Goal: Find contact information: Find contact information

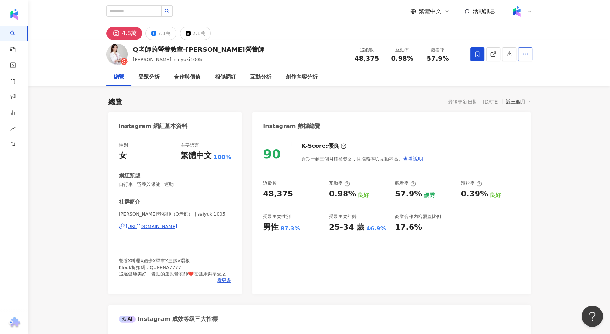
click at [522, 59] on button "button" at bounding box center [525, 54] width 14 height 14
click at [523, 72] on span "查看合作資訊" at bounding box center [507, 71] width 40 height 8
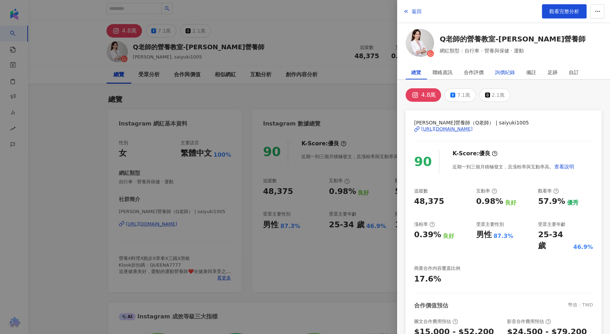
click at [511, 73] on div "詢價紀錄" at bounding box center [505, 72] width 20 height 14
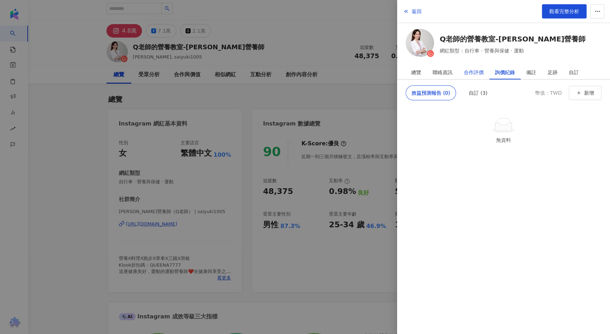
click at [472, 77] on div "合作評價" at bounding box center [474, 72] width 20 height 14
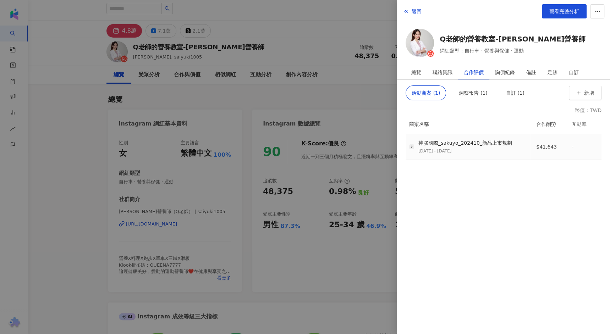
click at [409, 147] on icon "button" at bounding box center [411, 146] width 5 height 5
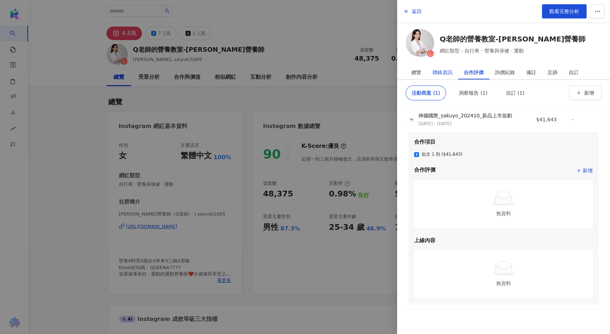
click at [444, 74] on div "聯絡資訊" at bounding box center [443, 72] width 20 height 14
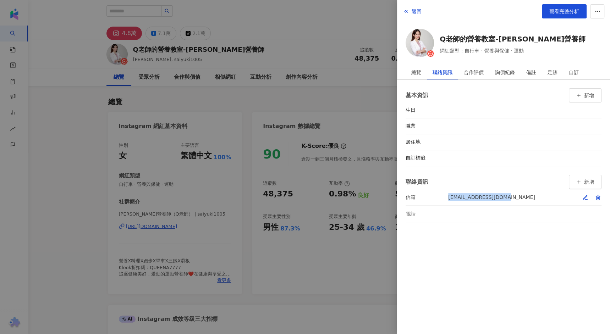
drag, startPoint x: 505, startPoint y: 198, endPoint x: 435, endPoint y: 200, distance: 69.9
click at [435, 200] on li "信箱 saiyukimou@gmail.com" at bounding box center [504, 197] width 196 height 16
copy div "信箱 saiyukimou@gmail.com"
drag, startPoint x: 543, startPoint y: 39, endPoint x: 500, endPoint y: 39, distance: 43.3
click at [500, 39] on div "Q老師的營養教室-張佩蓉營養師 網紅類型：自行車 · 營養與保健 · 運動" at bounding box center [504, 44] width 196 height 31
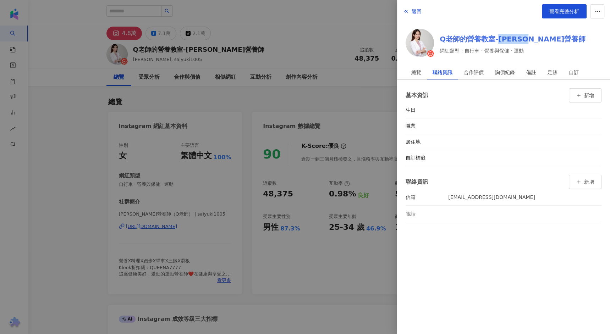
copy link "張佩蓉營養師"
click at [330, 40] on div at bounding box center [305, 167] width 610 height 334
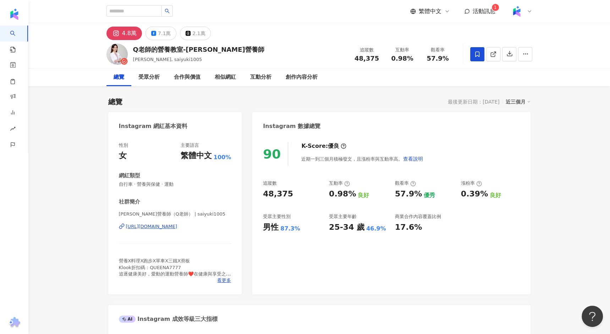
click at [161, 226] on div "https://www.instagram.com/saiyuki1005/" at bounding box center [151, 227] width 51 height 6
click at [525, 58] on button "button" at bounding box center [525, 54] width 14 height 14
click at [504, 75] on span "查看合作資訊" at bounding box center [507, 71] width 40 height 8
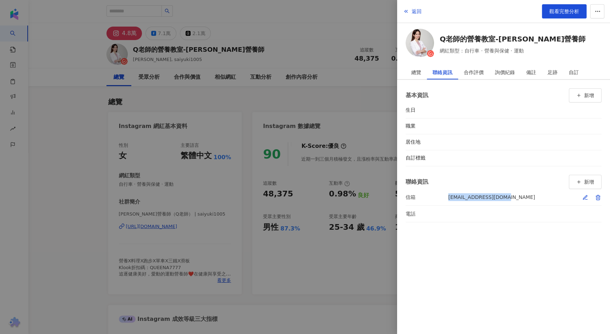
drag, startPoint x: 507, startPoint y: 198, endPoint x: 447, endPoint y: 199, distance: 60.3
click at [447, 199] on li "信箱 saiyukimou@gmail.com" at bounding box center [504, 197] width 196 height 16
copy div "saiyukimou@gmail.com"
click at [500, 38] on link "Q老師的營養教室-張佩蓉營養師" at bounding box center [513, 39] width 146 height 10
click at [332, 36] on div at bounding box center [305, 167] width 610 height 334
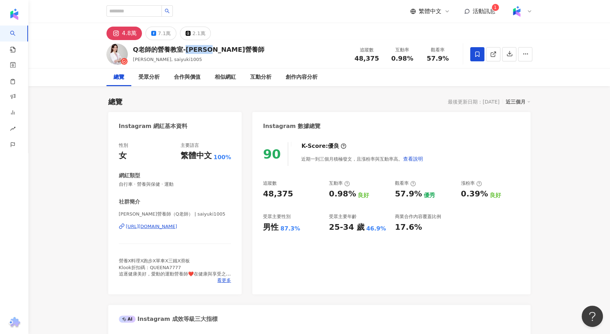
drag, startPoint x: 233, startPoint y: 51, endPoint x: 185, endPoint y: 51, distance: 47.9
click at [185, 51] on div "Q老師的營養教室-張佩蓉營養師 Queena Chang, saiyuki1005 追蹤數 48,375 互動率 0.98% 觀看率 57.9%" at bounding box center [319, 54] width 454 height 28
copy div "張佩蓉營養師"
click at [155, 227] on div "https://www.instagram.com/saiyuki1005/" at bounding box center [151, 227] width 51 height 6
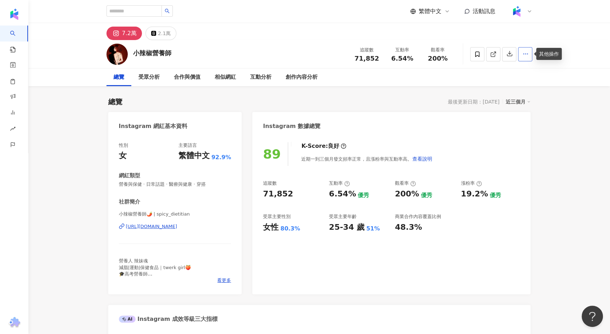
click at [521, 56] on button "button" at bounding box center [525, 54] width 14 height 14
click at [510, 72] on span "查看合作資訊" at bounding box center [507, 71] width 40 height 8
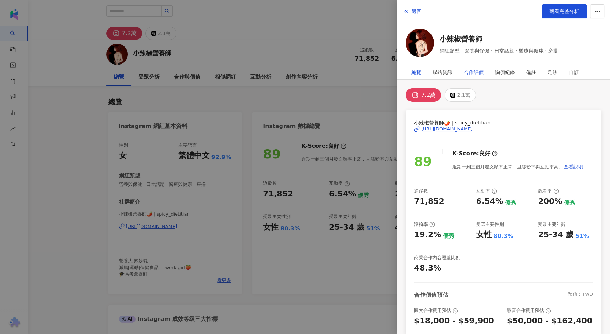
click at [473, 75] on div "合作評價" at bounding box center [474, 72] width 20 height 14
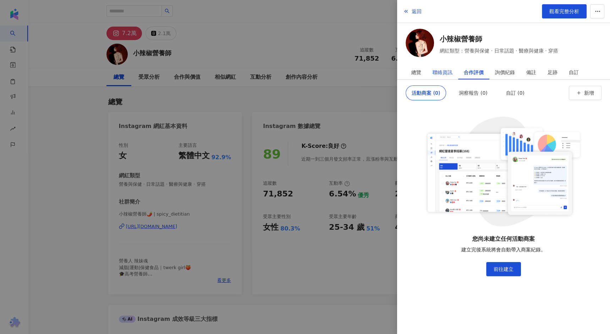
click at [446, 72] on div "聯絡資訊" at bounding box center [443, 72] width 20 height 14
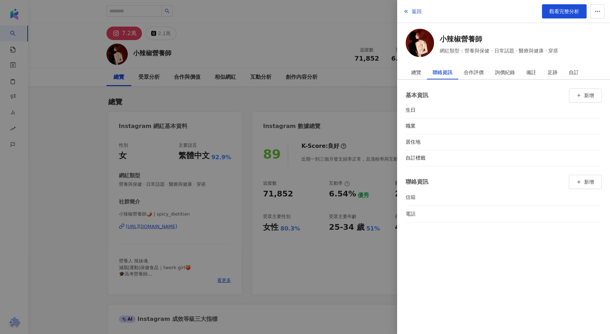
click at [312, 100] on div at bounding box center [305, 167] width 610 height 334
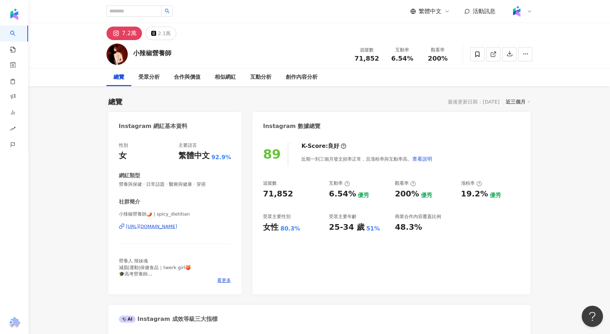
scroll to position [44, 0]
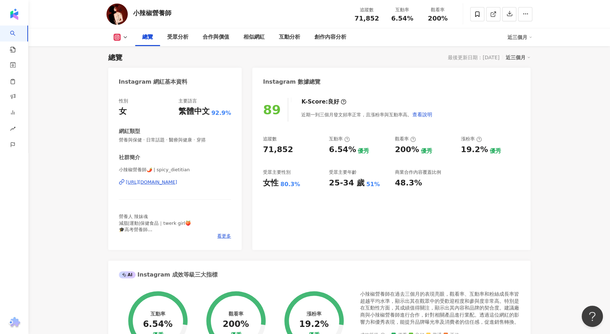
click at [177, 183] on div "https://www.instagram.com/spicy_dietitian/" at bounding box center [151, 182] width 51 height 6
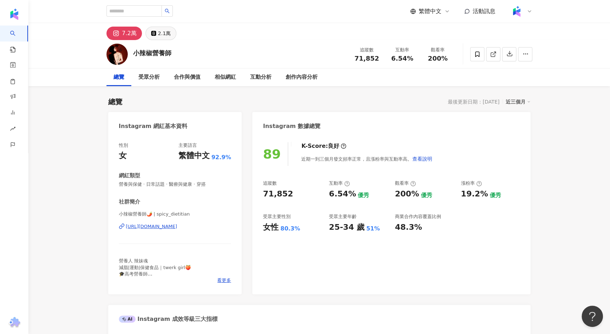
click at [161, 33] on div "2.1萬" at bounding box center [164, 33] width 13 height 10
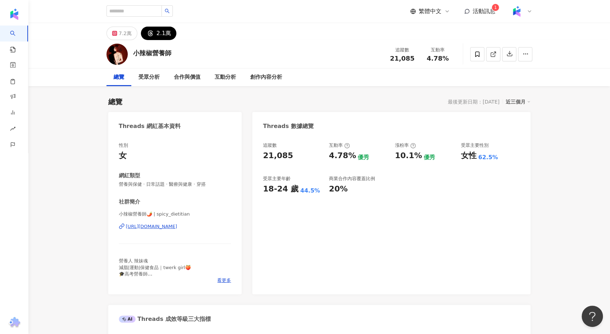
click at [143, 225] on div "https://www.threads.com/@spicy_dietitian" at bounding box center [151, 227] width 51 height 6
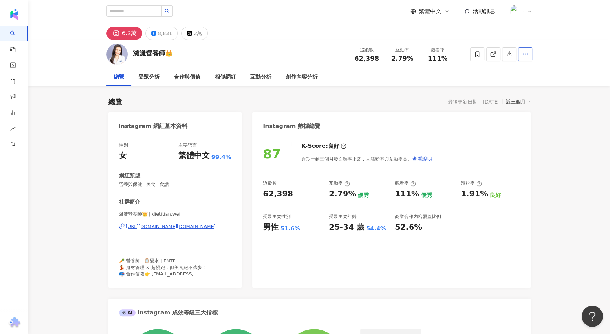
click at [525, 58] on button "button" at bounding box center [525, 54] width 14 height 14
click at [515, 71] on span "查看合作資訊" at bounding box center [507, 71] width 40 height 8
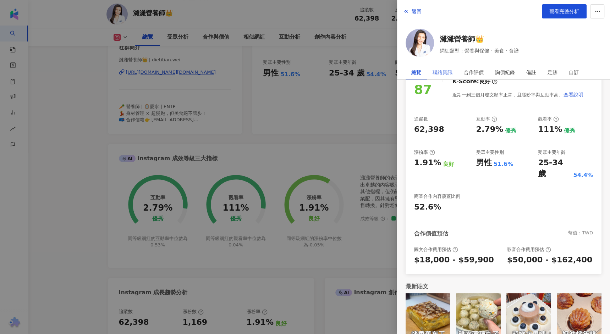
scroll to position [164, 0]
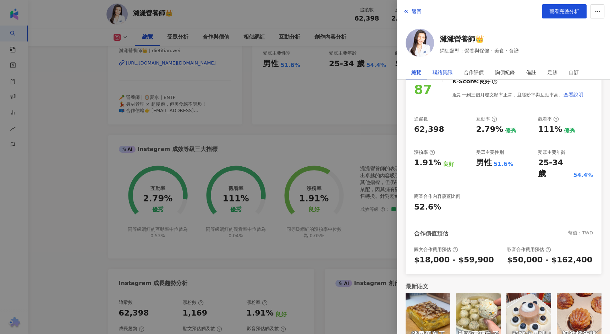
click at [449, 66] on div "聯絡資訊" at bounding box center [443, 72] width 20 height 14
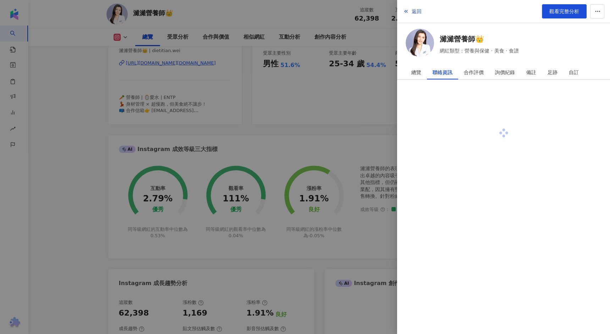
scroll to position [0, 0]
click at [447, 70] on div "聯絡資訊" at bounding box center [443, 72] width 20 height 14
click at [75, 196] on div at bounding box center [305, 167] width 610 height 334
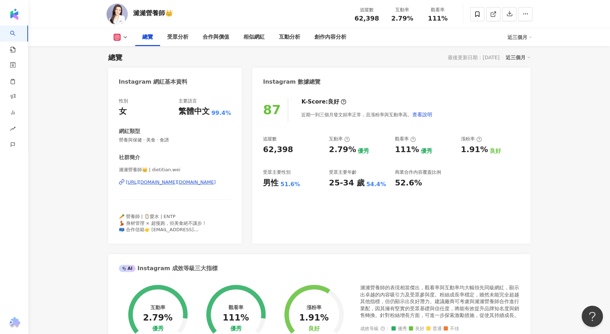
scroll to position [38, 0]
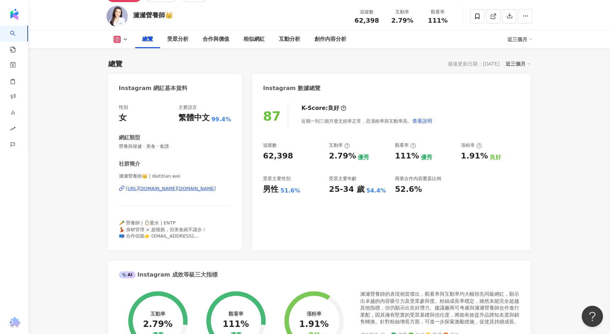
click at [167, 187] on div "https://www.instagram.com/dietitian.wei/" at bounding box center [171, 189] width 90 height 6
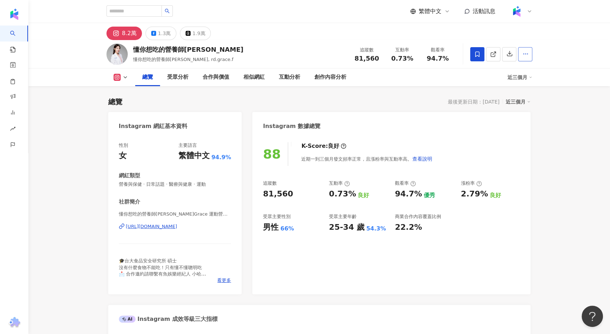
click at [528, 50] on button "button" at bounding box center [525, 54] width 14 height 14
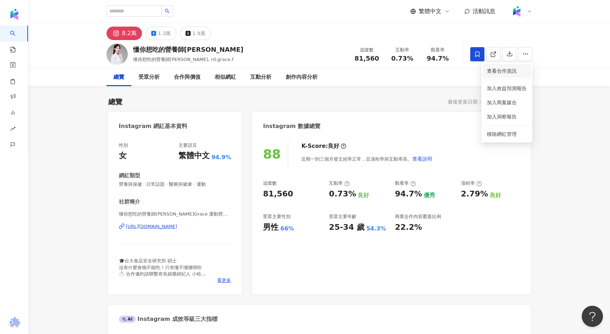
click at [513, 71] on span "查看合作資訊" at bounding box center [507, 71] width 40 height 8
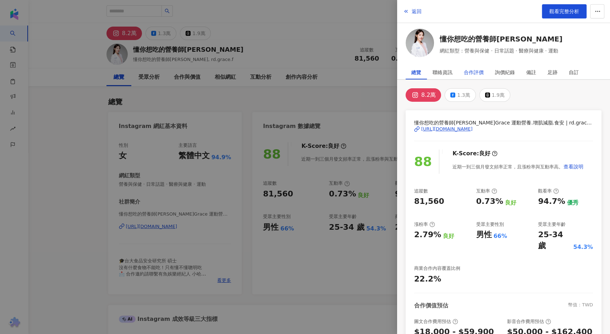
click at [477, 75] on div "合作評價" at bounding box center [474, 72] width 20 height 14
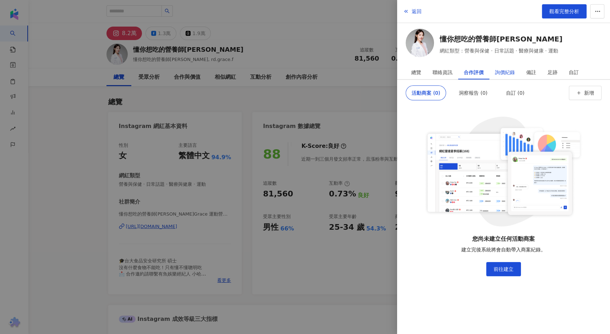
click at [508, 71] on div "詢價紀錄" at bounding box center [505, 72] width 20 height 14
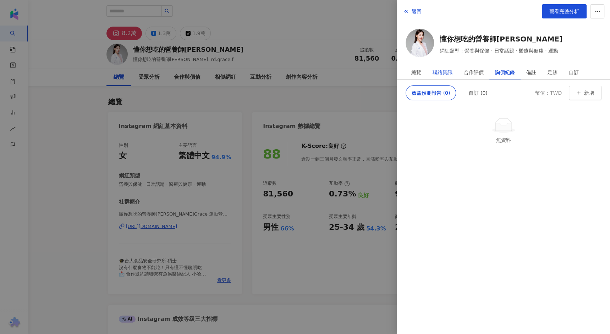
click at [446, 69] on div "聯絡資訊" at bounding box center [443, 72] width 20 height 14
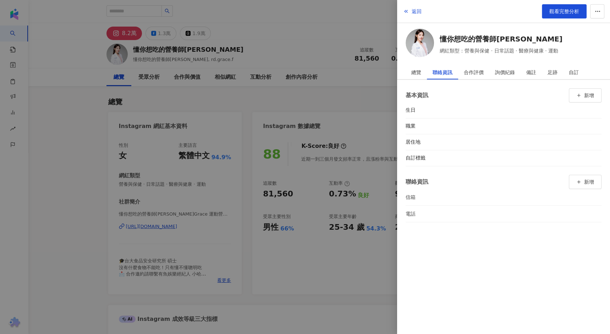
click at [352, 93] on div at bounding box center [305, 167] width 610 height 334
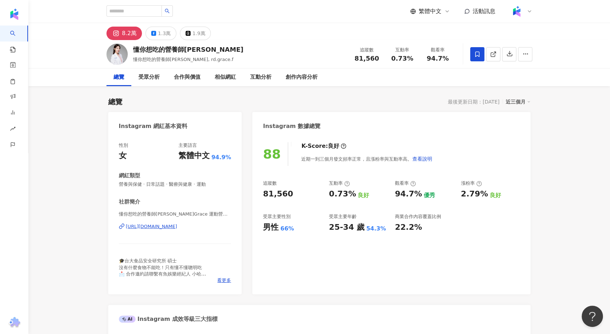
click at [171, 224] on div "https://www.instagram.com/rd.grace.f/" at bounding box center [151, 227] width 51 height 6
click at [524, 55] on icon "button" at bounding box center [525, 54] width 6 height 6
click at [506, 75] on li "查看合作資訊" at bounding box center [507, 71] width 48 height 14
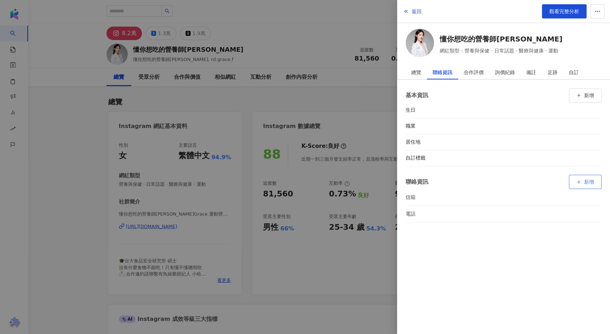
click at [576, 179] on button "新增" at bounding box center [585, 182] width 33 height 14
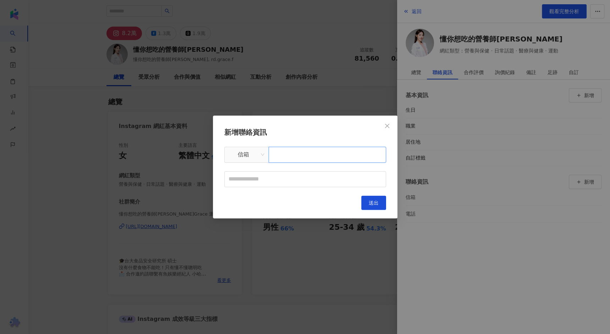
click at [306, 159] on input "text" at bounding box center [327, 155] width 117 height 16
paste input "**********"
type input "**********"
click at [300, 180] on input "text" at bounding box center [305, 179] width 162 height 16
type input "******"
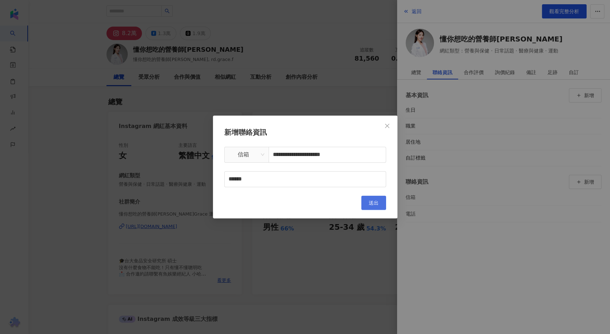
click at [375, 203] on span "送出" at bounding box center [374, 203] width 10 height 6
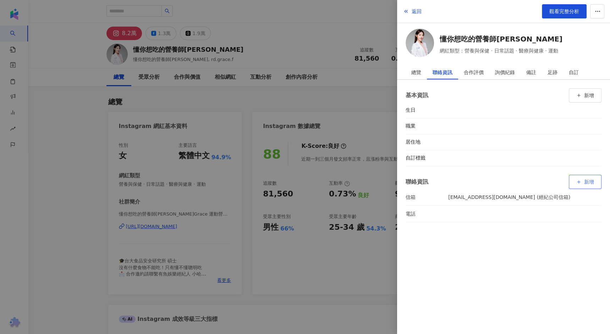
click at [583, 185] on button "新增" at bounding box center [585, 182] width 33 height 14
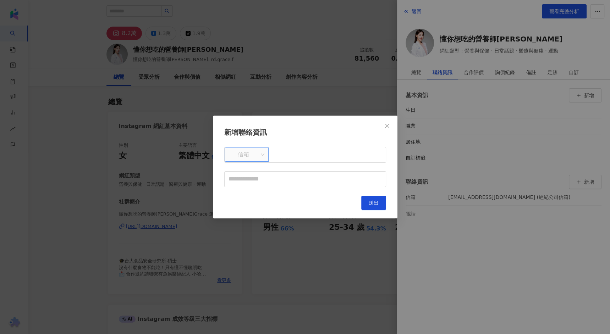
click at [255, 162] on div "信箱" at bounding box center [247, 155] width 44 height 14
click at [245, 185] on div "電話" at bounding box center [246, 183] width 33 height 8
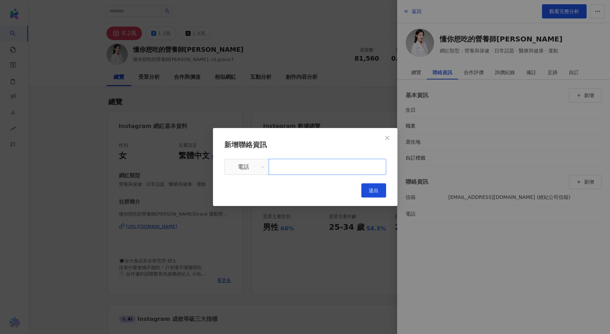
click at [298, 165] on input "text" at bounding box center [327, 167] width 117 height 16
paste input "**********"
type input "**********"
click at [276, 194] on div "**********" at bounding box center [305, 168] width 162 height 58
click at [320, 165] on input "**********" at bounding box center [327, 167] width 117 height 16
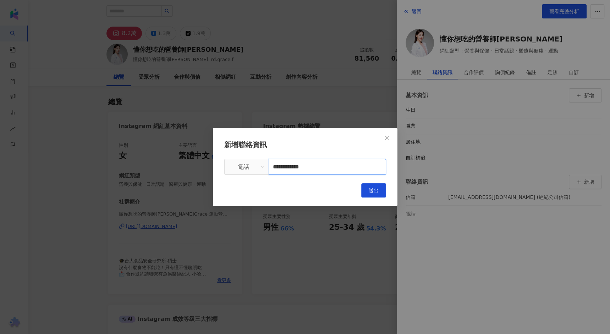
click at [320, 165] on input "**********" at bounding box center [327, 167] width 117 height 16
paste input "**********"
type input "**********"
click at [372, 191] on span "送出" at bounding box center [374, 191] width 10 height 6
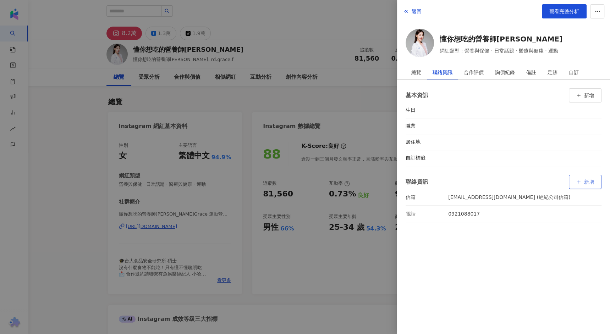
click at [582, 179] on button "新增" at bounding box center [585, 182] width 33 height 14
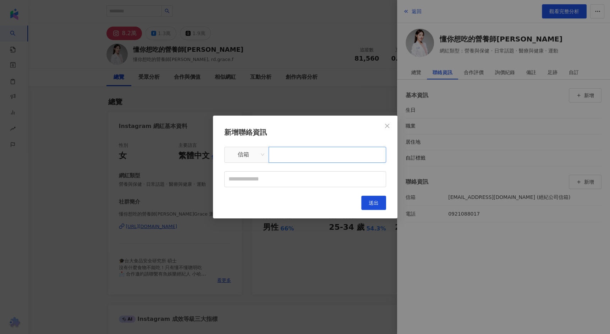
click at [298, 161] on input "text" at bounding box center [327, 155] width 117 height 16
click at [255, 159] on span "信箱" at bounding box center [246, 154] width 35 height 13
click at [252, 194] on div "LINE" at bounding box center [246, 195] width 33 height 8
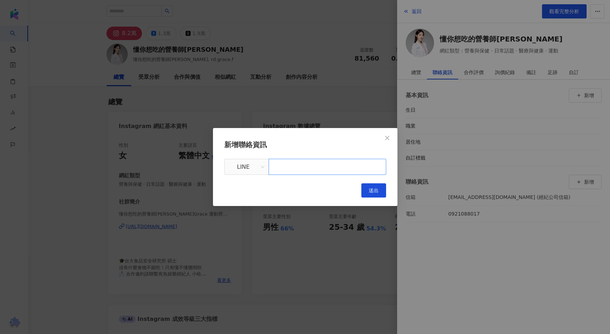
click at [298, 168] on input "text" at bounding box center [327, 167] width 117 height 16
paste input "**********"
type input "**********"
click at [280, 197] on div "**********" at bounding box center [305, 168] width 162 height 58
click at [370, 189] on span "送出" at bounding box center [374, 191] width 10 height 6
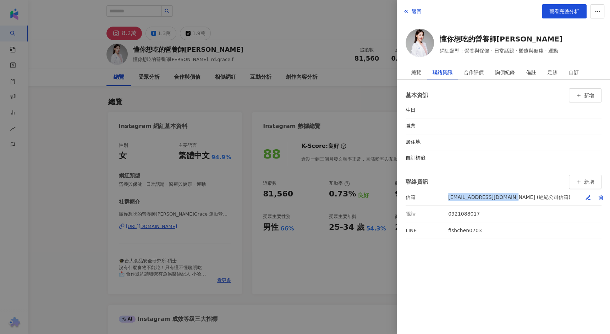
drag, startPoint x: 507, startPoint y: 196, endPoint x: 439, endPoint y: 197, distance: 68.5
click at [439, 197] on div "信箱 fishchen0703@gmail.com (經紀公司信箱)" at bounding box center [488, 197] width 165 height 8
copy div "信箱 fishchen0703@gmail.com"
click at [254, 36] on div at bounding box center [305, 167] width 610 height 334
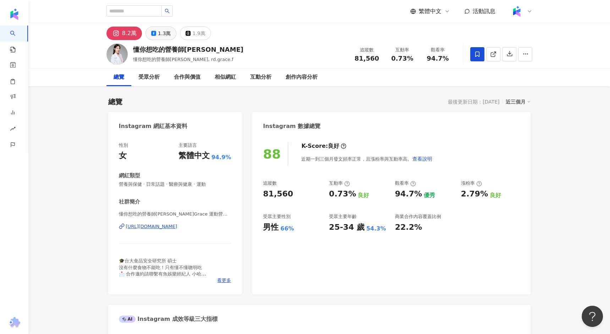
click at [163, 31] on div "1.3萬" at bounding box center [164, 33] width 13 height 10
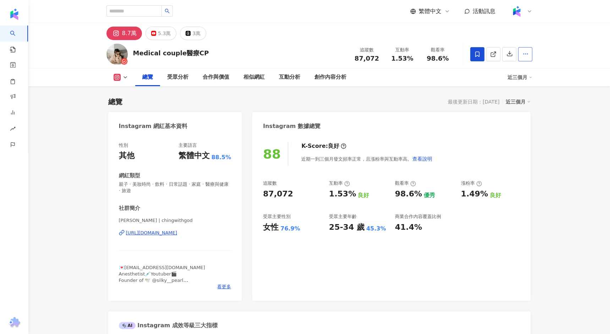
click at [526, 56] on icon "button" at bounding box center [525, 54] width 6 height 6
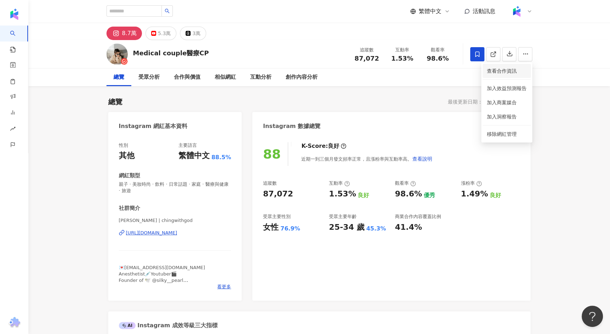
click at [509, 72] on span "查看合作資訊" at bounding box center [507, 71] width 40 height 8
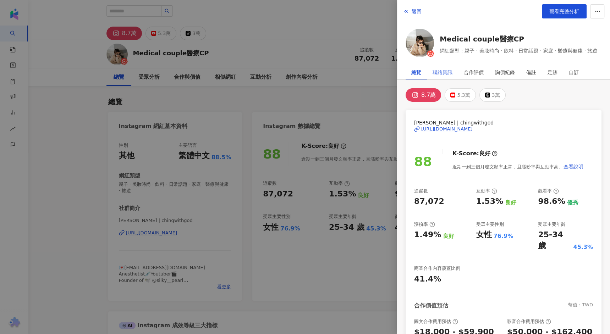
click at [452, 73] on div "聯絡資訊" at bounding box center [442, 72] width 31 height 14
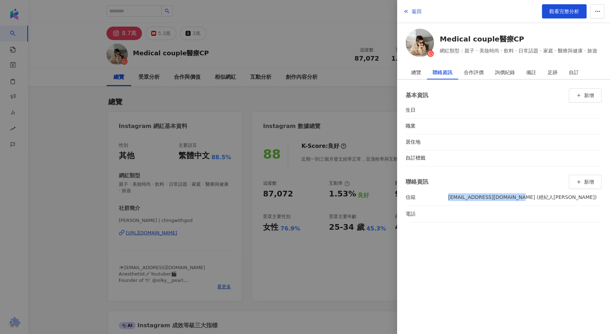
drag, startPoint x: 513, startPoint y: 197, endPoint x: 448, endPoint y: 198, distance: 65.7
click at [448, 198] on div "信箱 [EMAIL_ADDRESS][DOMAIN_NAME] (經紀人[PERSON_NAME])" at bounding box center [501, 197] width 191 height 8
copy div "[EMAIL_ADDRESS][DOMAIN_NAME]"
click at [296, 29] on div at bounding box center [305, 167] width 610 height 334
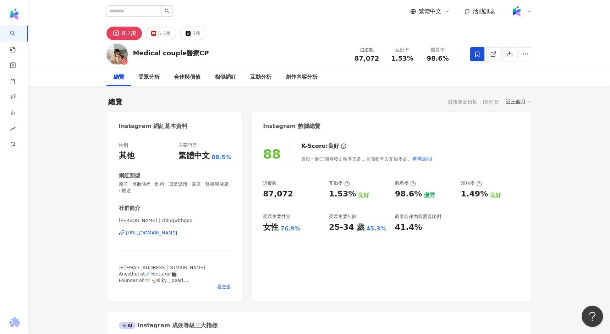
click at [124, 37] on div "8.7萬" at bounding box center [129, 33] width 15 height 10
click at [134, 238] on div "[PERSON_NAME] | chingwithgod [URL][DOMAIN_NAME]" at bounding box center [175, 239] width 112 height 42
click at [141, 233] on div "[URL][DOMAIN_NAME]" at bounding box center [151, 233] width 51 height 6
click at [190, 76] on div "合作與價值" at bounding box center [187, 77] width 27 height 9
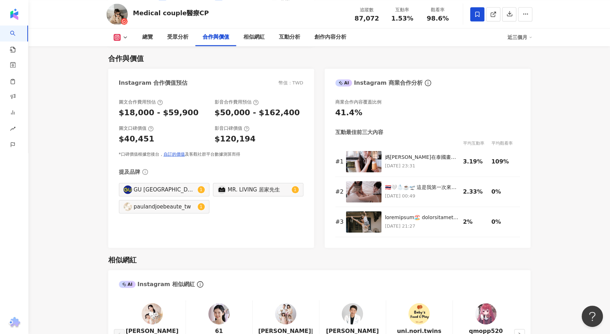
click at [117, 42] on div "總覽 受眾分析 合作與價值 相似網紅 互動分析 創作內容分析 近三個月" at bounding box center [319, 37] width 426 height 18
click at [140, 40] on div "總覽" at bounding box center [147, 37] width 25 height 18
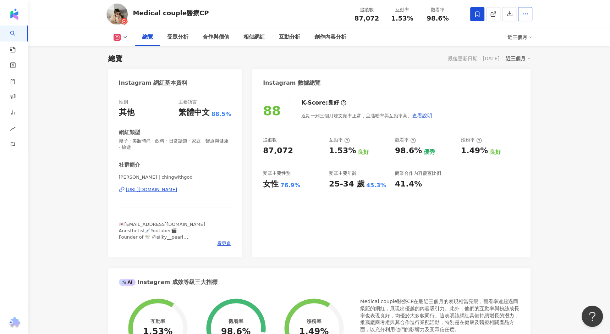
click at [525, 13] on circle "button" at bounding box center [525, 13] width 1 height 1
click at [511, 34] on span "查看合作資訊" at bounding box center [507, 31] width 40 height 8
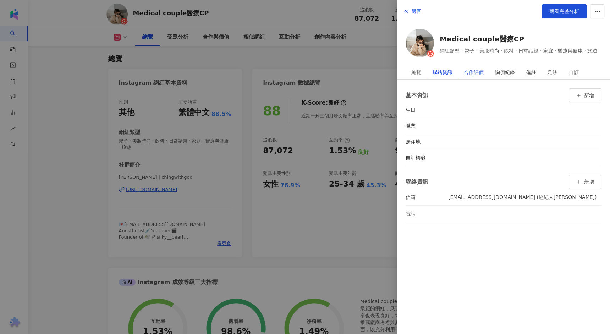
click at [474, 70] on div "合作評價" at bounding box center [474, 72] width 20 height 14
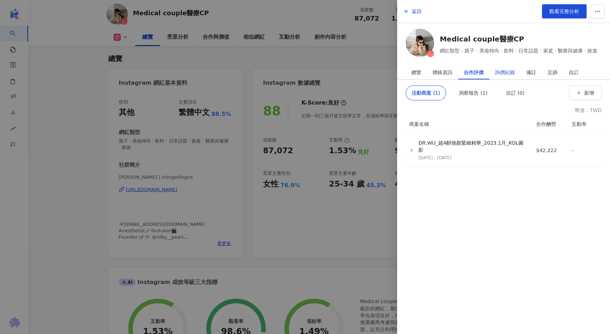
click at [500, 72] on div "詢價紀錄" at bounding box center [505, 72] width 20 height 14
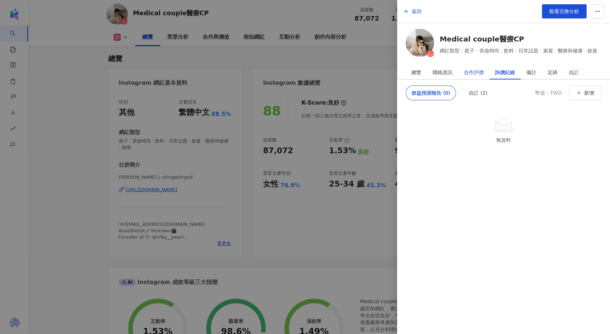
click at [483, 70] on div "合作評價" at bounding box center [474, 72] width 20 height 14
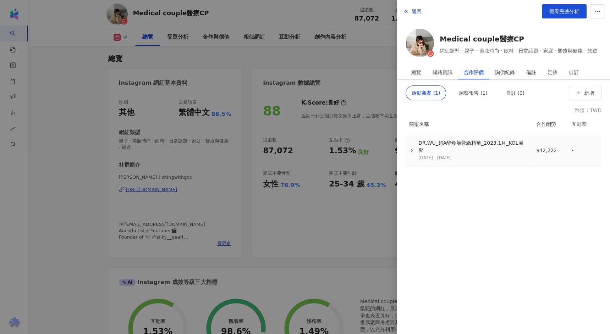
click at [408, 146] on div "DR.WU_超A醇煥顏緊緻精華_2023.1月_KOL圖影 2023/2/15 - 2023/2/28" at bounding box center [466, 150] width 121 height 21
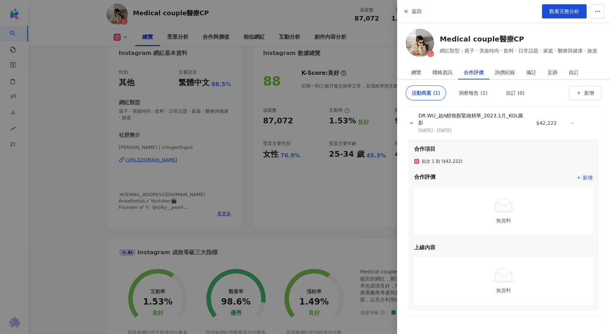
scroll to position [0, 0]
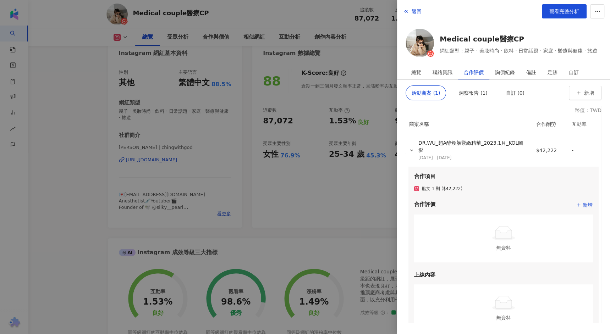
click at [50, 227] on div at bounding box center [305, 167] width 610 height 334
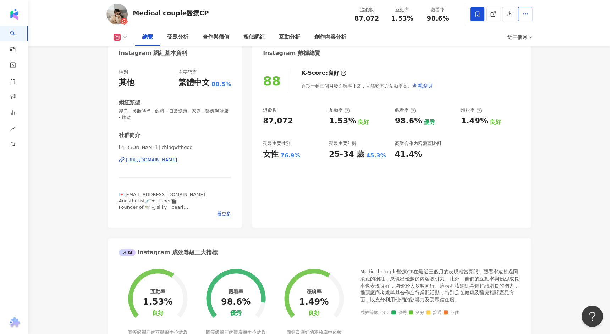
click at [527, 18] on button "button" at bounding box center [525, 14] width 14 height 14
click at [499, 31] on span "查看合作資訊" at bounding box center [507, 31] width 40 height 8
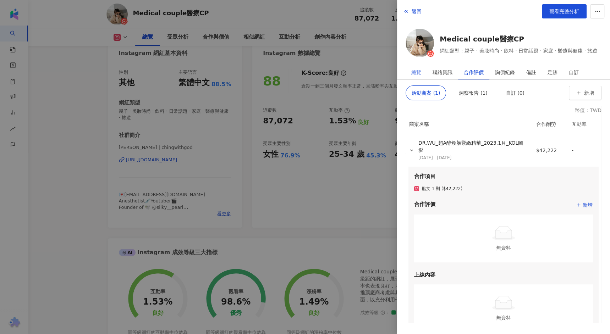
click at [422, 73] on div "總覽" at bounding box center [416, 72] width 21 height 14
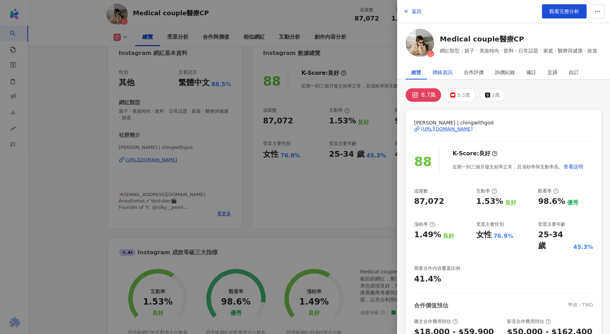
click at [449, 72] on div "聯絡資訊" at bounding box center [443, 72] width 20 height 14
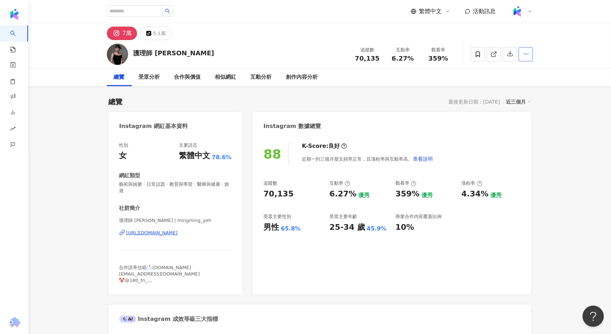
click at [526, 54] on icon "button" at bounding box center [526, 54] width 6 height 6
click at [521, 68] on span "查看合作資訊" at bounding box center [507, 71] width 40 height 8
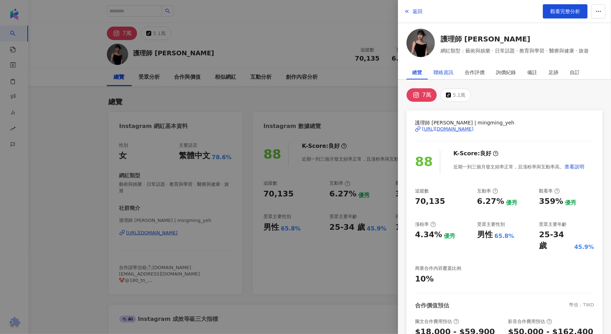
click at [449, 70] on div "聯絡資訊" at bounding box center [443, 72] width 20 height 14
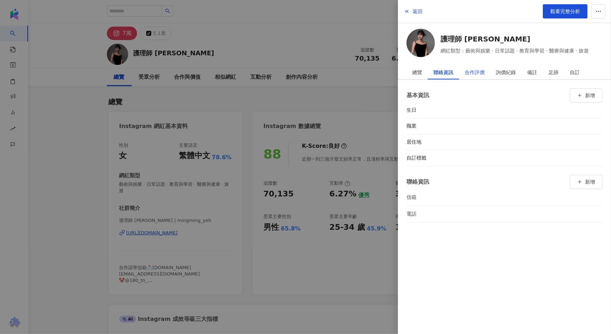
click at [479, 73] on div "合作評價" at bounding box center [474, 72] width 20 height 14
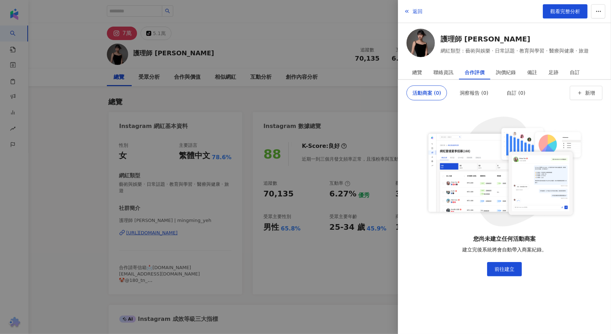
click at [389, 92] on div at bounding box center [305, 167] width 611 height 334
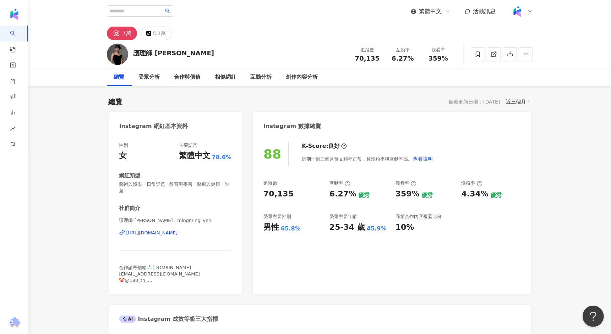
click at [174, 230] on div "護理師 明明葉 | mingming_yeh https://www.instagram.com/mingming_yeh/" at bounding box center [175, 239] width 112 height 42
click at [174, 230] on div "https://www.instagram.com/mingming_yeh/" at bounding box center [151, 233] width 51 height 6
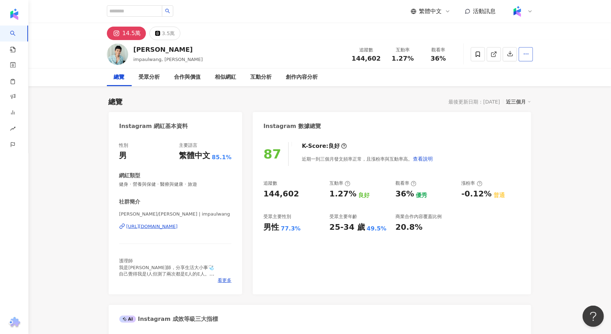
click at [521, 59] on button "button" at bounding box center [525, 54] width 14 height 14
click at [523, 50] on button "button" at bounding box center [525, 54] width 14 height 14
click at [526, 54] on circle "button" at bounding box center [526, 54] width 1 height 1
click at [507, 72] on span "查看合作資訊" at bounding box center [507, 71] width 40 height 8
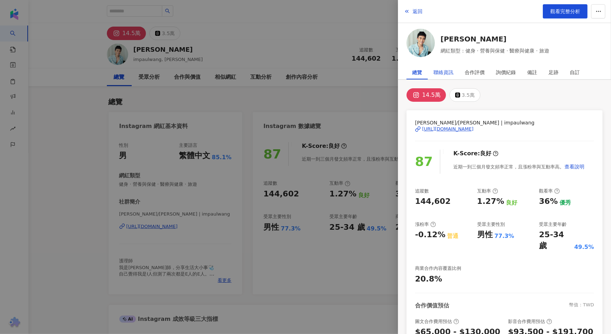
click at [452, 73] on div "聯絡資訊" at bounding box center [443, 72] width 20 height 14
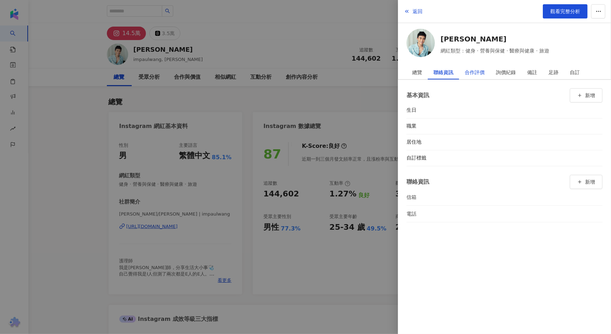
click at [475, 71] on div "合作評價" at bounding box center [474, 72] width 20 height 14
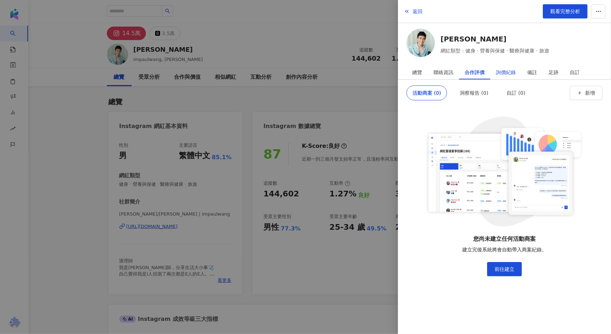
click at [499, 72] on div "詢價紀錄" at bounding box center [506, 72] width 20 height 14
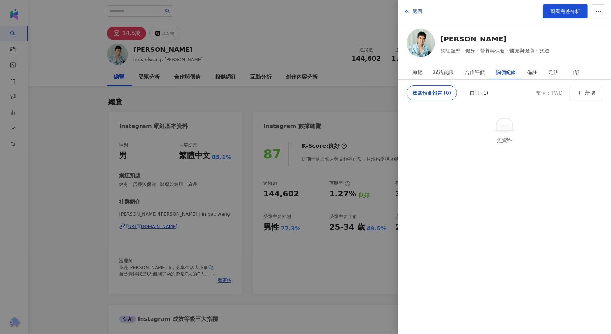
click at [27, 192] on div at bounding box center [305, 167] width 611 height 334
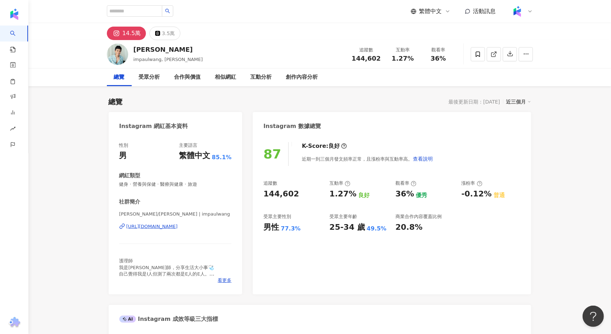
click at [159, 228] on div "https://www.instagram.com/impaulwang/" at bounding box center [151, 227] width 51 height 6
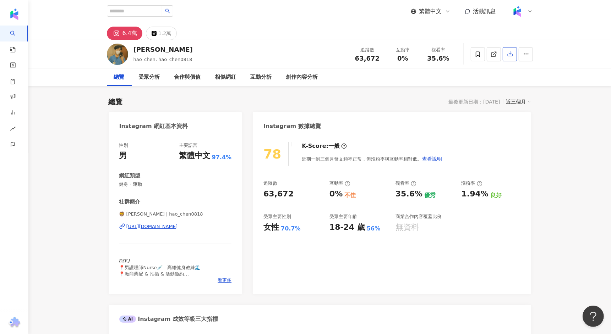
scroll to position [11, 0]
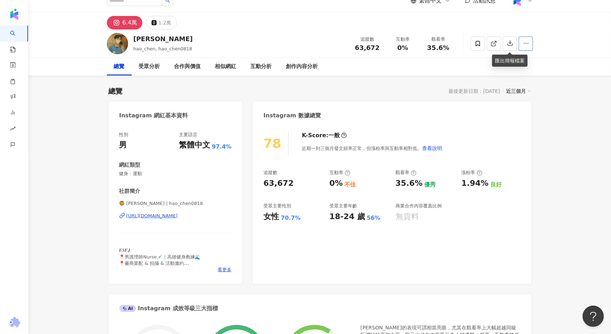
click at [523, 45] on icon "button" at bounding box center [526, 43] width 6 height 6
click at [520, 59] on span "查看合作資訊" at bounding box center [507, 60] width 40 height 8
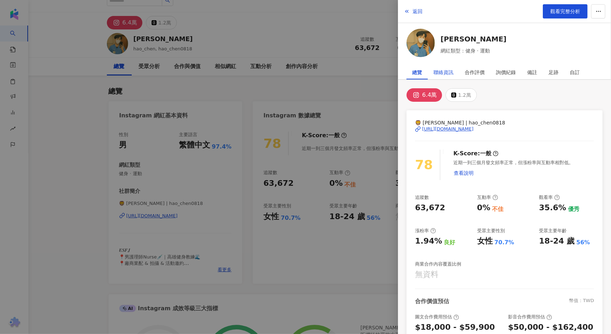
click at [447, 68] on div "聯絡資訊" at bounding box center [443, 72] width 20 height 14
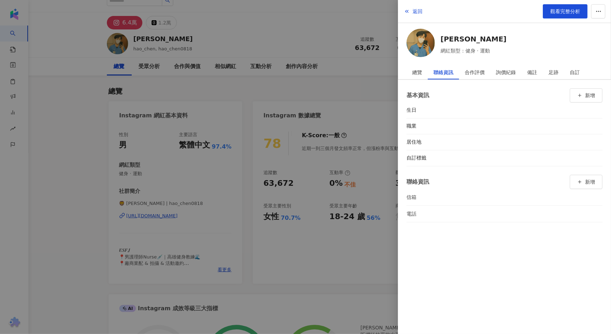
click at [72, 176] on div at bounding box center [305, 167] width 611 height 334
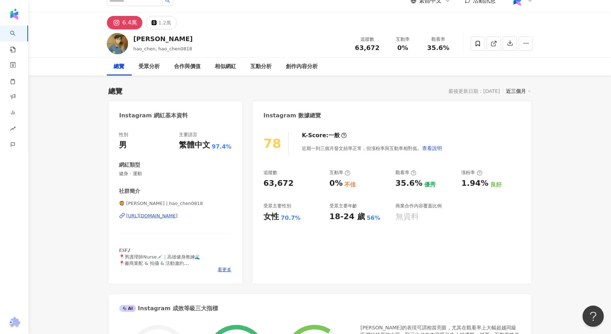
click at [178, 216] on div "[URL][DOMAIN_NAME]" at bounding box center [151, 216] width 51 height 6
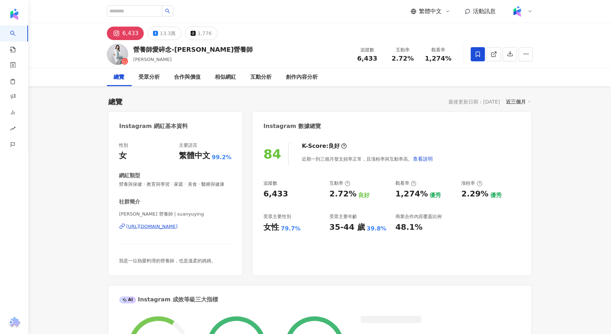
click at [178, 226] on div "[URL][DOMAIN_NAME]" at bounding box center [151, 227] width 51 height 6
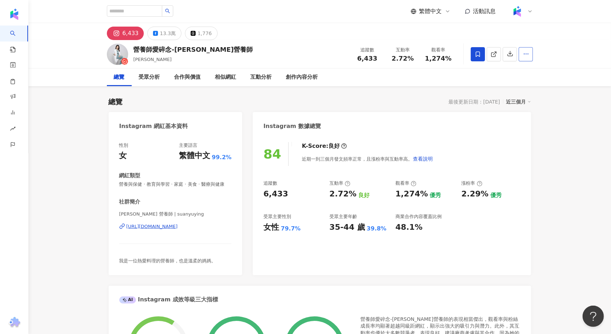
click at [524, 50] on button "button" at bounding box center [525, 54] width 14 height 14
click at [512, 76] on li "查看合作資訊" at bounding box center [507, 71] width 48 height 14
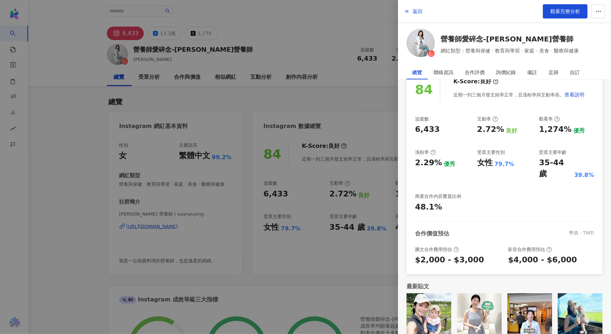
scroll to position [7, 0]
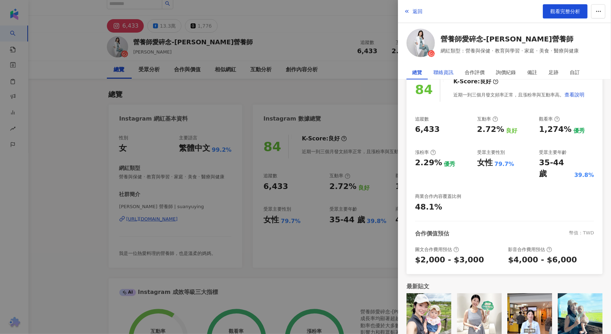
click at [448, 75] on div "聯絡資訊" at bounding box center [443, 72] width 20 height 14
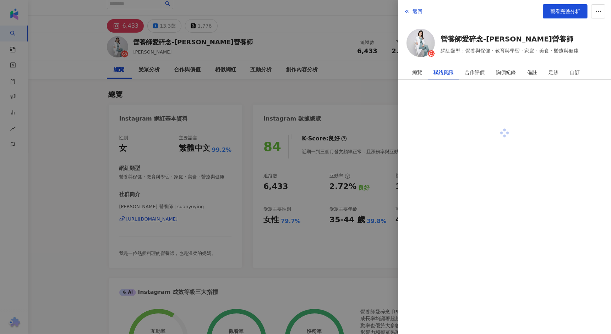
scroll to position [0, 0]
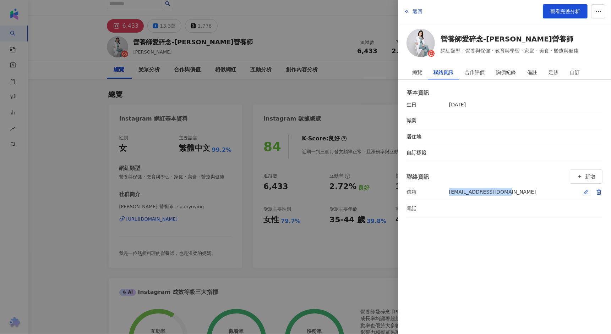
drag, startPoint x: 504, startPoint y: 193, endPoint x: 449, endPoint y: 193, distance: 55.0
click at [449, 193] on li "信箱 suanyuying@gmail.com" at bounding box center [504, 192] width 196 height 16
copy div "suanyuying@gmail.com"
click at [224, 50] on div at bounding box center [305, 167] width 611 height 334
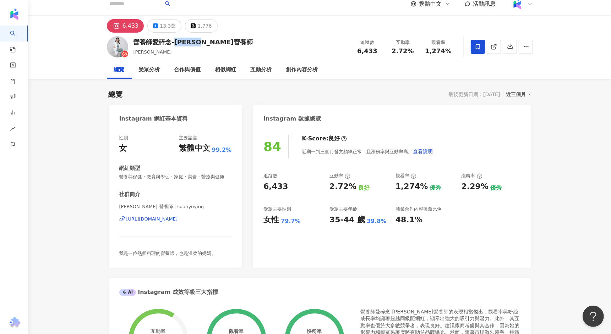
drag, startPoint x: 214, startPoint y: 44, endPoint x: 177, endPoint y: 44, distance: 36.9
click at [177, 44] on div "營養師愛碎念-孫語霙營養師 孫語霙 追蹤數 6,433 互動率 2.72% 觀看率 1,274%" at bounding box center [320, 47] width 454 height 28
copy div "孫語霙營養師"
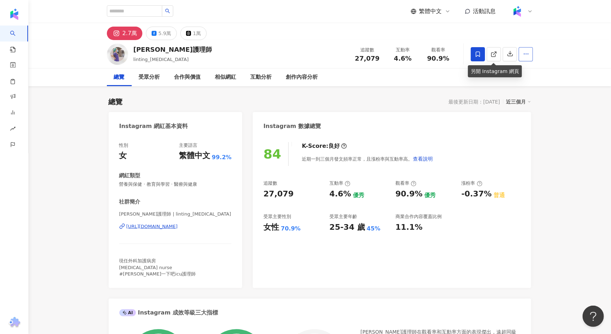
click at [526, 58] on button "button" at bounding box center [525, 54] width 14 height 14
click at [509, 72] on span "查看合作資訊" at bounding box center [507, 71] width 40 height 8
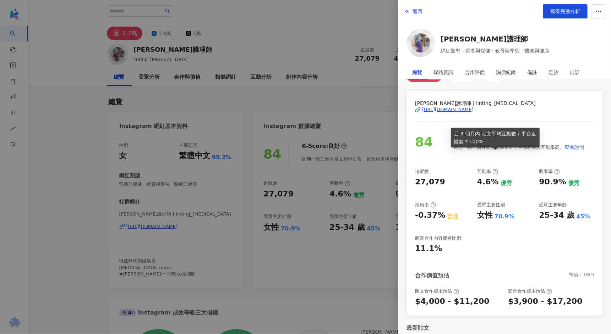
scroll to position [46, 0]
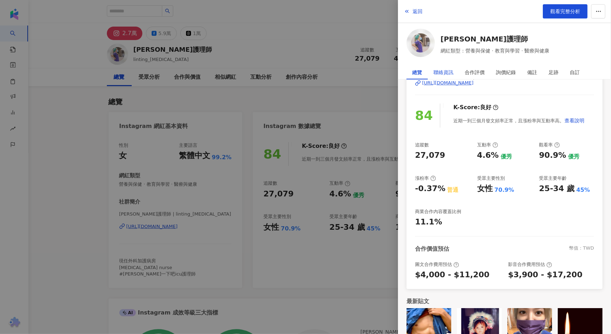
click at [450, 79] on div "聯絡資訊" at bounding box center [443, 72] width 20 height 14
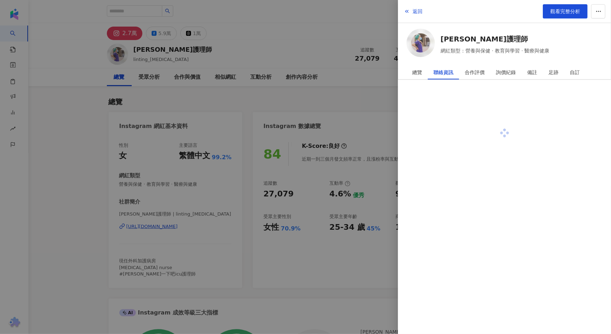
scroll to position [0, 0]
click at [449, 71] on div "聯絡資訊" at bounding box center [443, 72] width 20 height 14
click at [376, 104] on div at bounding box center [305, 167] width 611 height 334
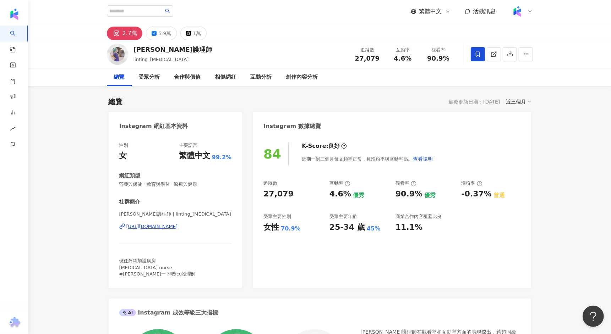
click at [158, 226] on div "https://www.instagram.com/linting_icu/" at bounding box center [151, 227] width 51 height 6
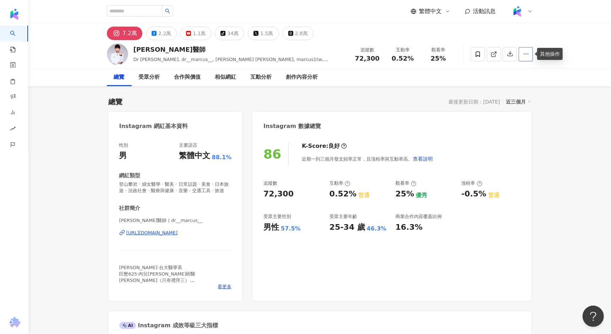
click at [524, 54] on icon "button" at bounding box center [526, 54] width 6 height 6
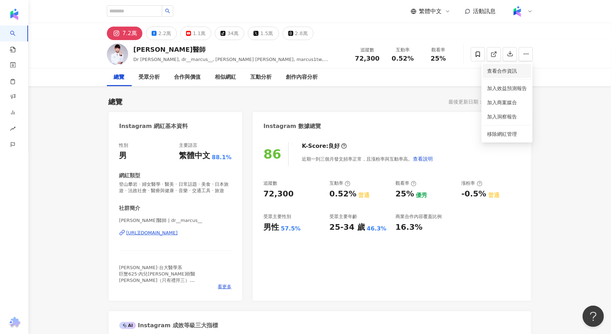
click at [502, 69] on span "查看合作資訊" at bounding box center [507, 71] width 40 height 8
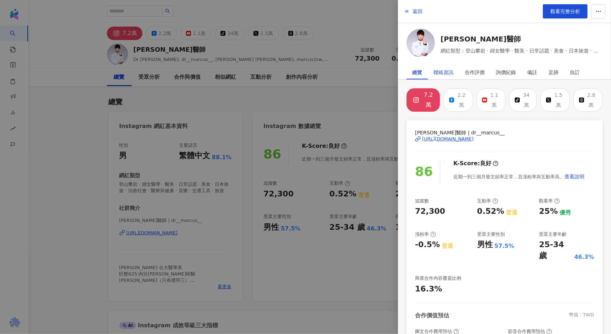
click at [451, 67] on div "聯絡資訊" at bounding box center [443, 72] width 20 height 14
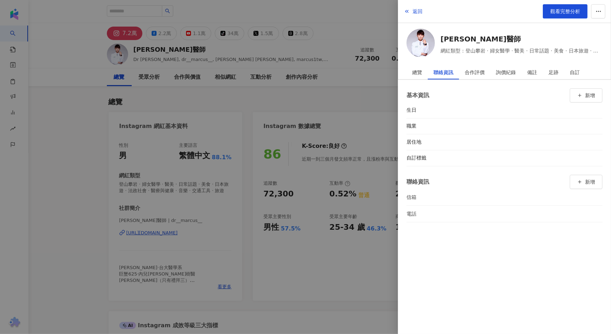
click at [110, 138] on div at bounding box center [305, 167] width 611 height 334
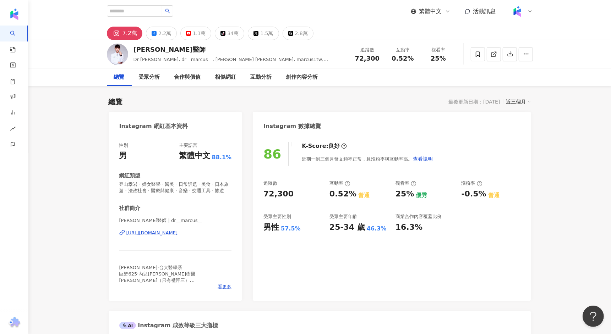
click at [160, 233] on div "[URL][DOMAIN_NAME]" at bounding box center [151, 233] width 51 height 6
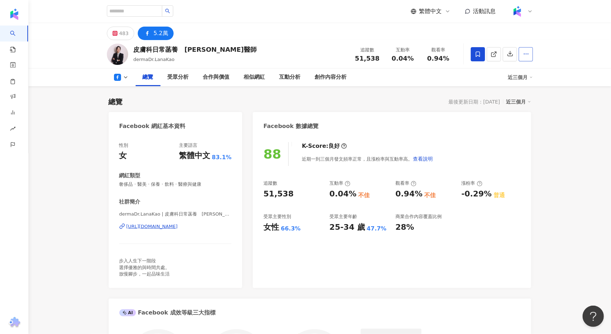
click at [525, 56] on icon "button" at bounding box center [526, 54] width 6 height 6
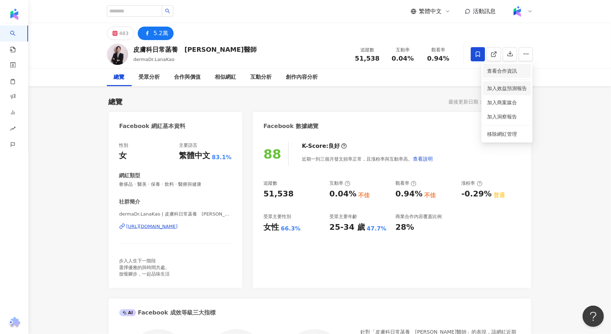
click at [506, 77] on li "查看合作資訊" at bounding box center [507, 71] width 48 height 14
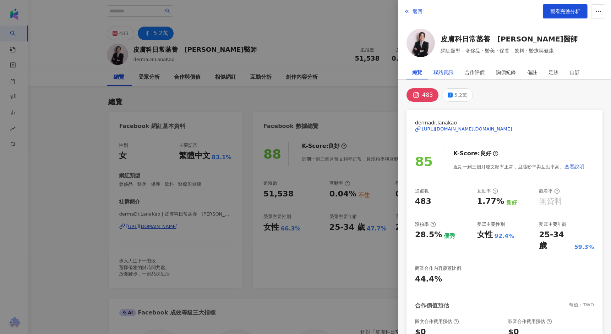
click at [444, 70] on div "聯絡資訊" at bounding box center [443, 72] width 20 height 14
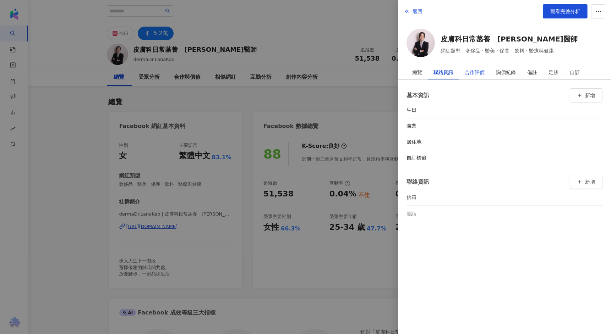
click at [469, 76] on div "合作評價" at bounding box center [474, 72] width 20 height 14
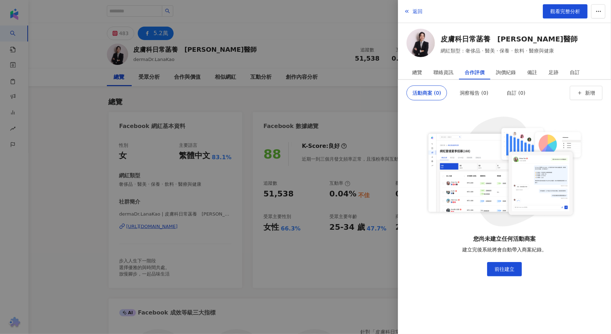
click at [370, 96] on div at bounding box center [305, 167] width 611 height 334
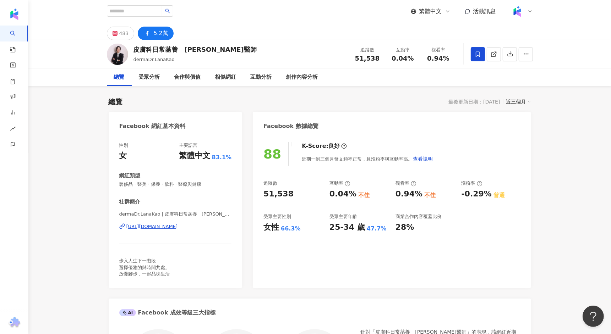
click at [171, 227] on div "[URL][DOMAIN_NAME]" at bounding box center [151, 227] width 51 height 6
click at [121, 33] on div "483" at bounding box center [124, 33] width 10 height 10
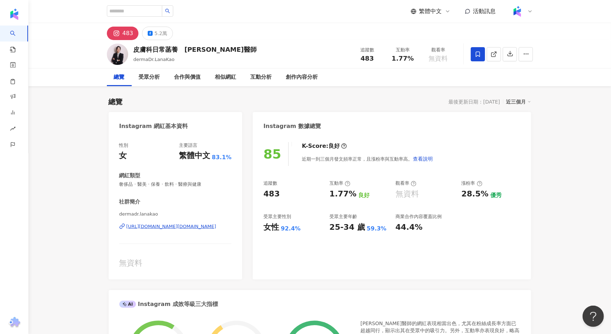
click at [183, 228] on div "[URL][DOMAIN_NAME][DOMAIN_NAME]" at bounding box center [171, 227] width 90 height 6
click at [154, 33] on div "5.2萬" at bounding box center [160, 33] width 13 height 10
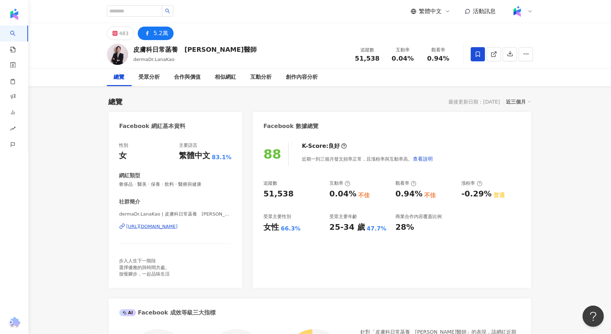
click at [153, 224] on div "https://www.facebook.com/314352226137597" at bounding box center [151, 227] width 51 height 6
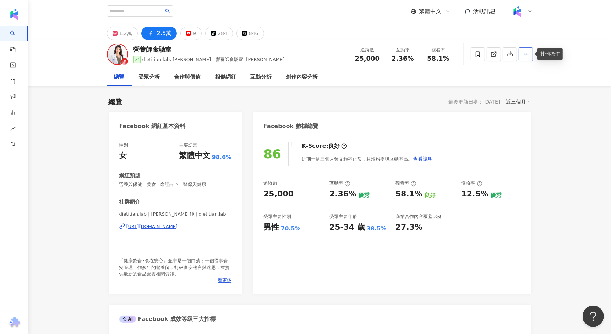
click at [529, 53] on button "button" at bounding box center [525, 54] width 14 height 14
click at [510, 70] on span "查看合作資訊" at bounding box center [507, 71] width 40 height 8
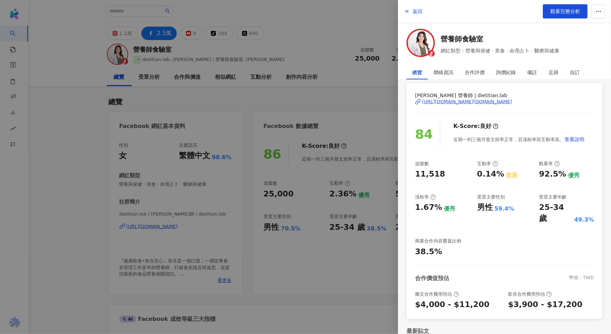
scroll to position [29, 0]
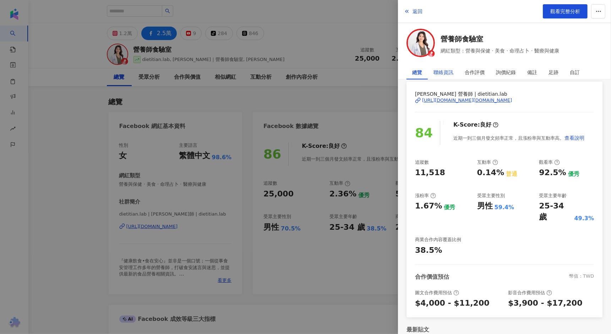
click at [439, 72] on div "聯絡資訊" at bounding box center [443, 72] width 20 height 14
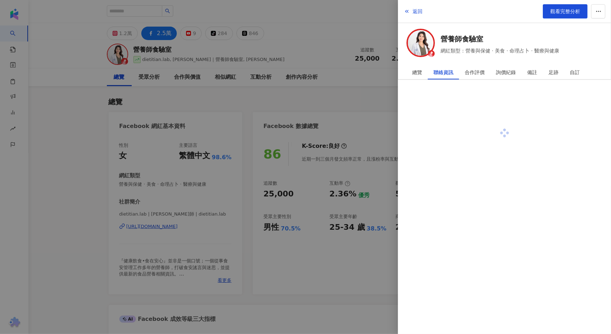
scroll to position [0, 0]
click at [295, 96] on div at bounding box center [305, 167] width 611 height 334
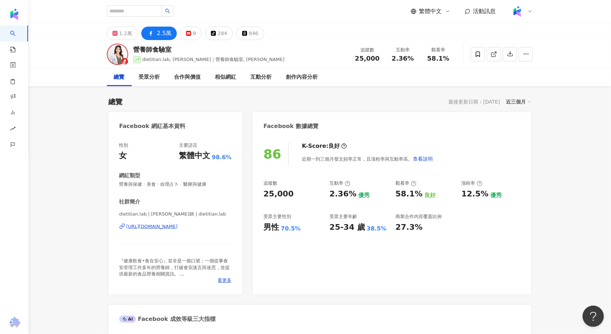
scroll to position [16, 0]
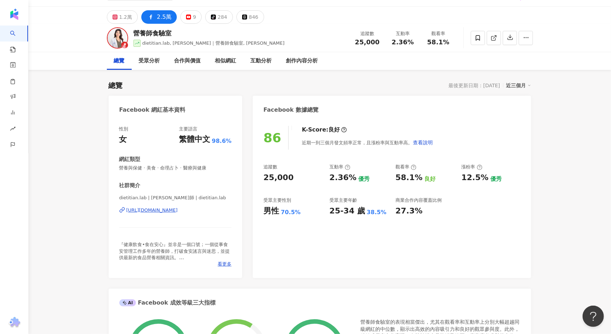
click at [178, 208] on div "https://www.facebook.com/103575327813608" at bounding box center [151, 210] width 51 height 6
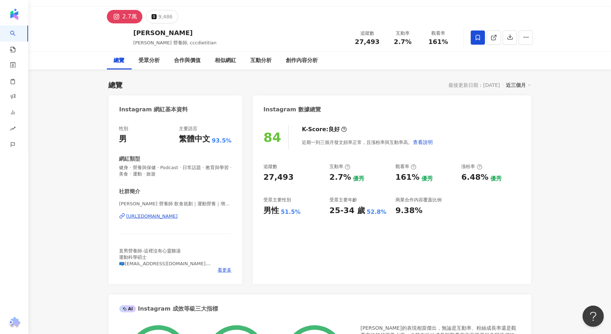
scroll to position [18, 0]
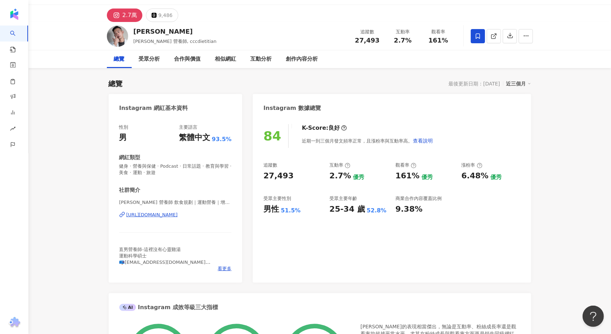
click at [178, 215] on div "[URL][DOMAIN_NAME]" at bounding box center [151, 215] width 51 height 6
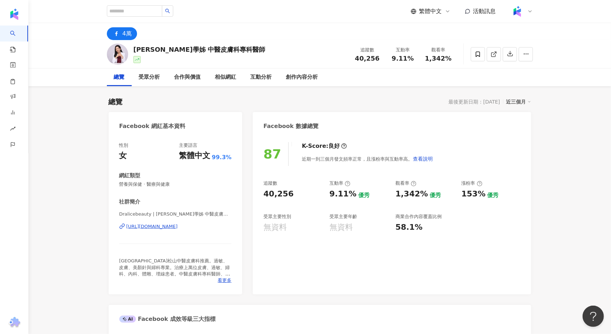
scroll to position [20, 0]
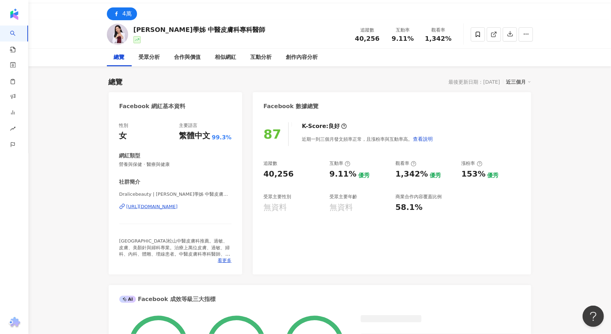
click at [155, 201] on div "Dralicebeauty | [PERSON_NAME]學姊 中醫皮膚科專科醫師 | Dralicebeauty [URL][DOMAIN_NAME]" at bounding box center [175, 212] width 112 height 42
click at [155, 207] on div "[URL][DOMAIN_NAME]" at bounding box center [151, 207] width 51 height 6
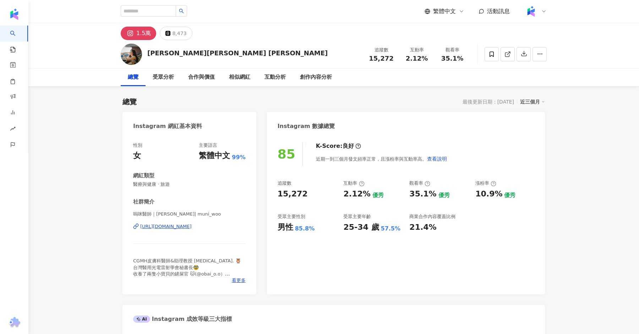
click at [181, 227] on div "[URL][DOMAIN_NAME]" at bounding box center [165, 227] width 51 height 6
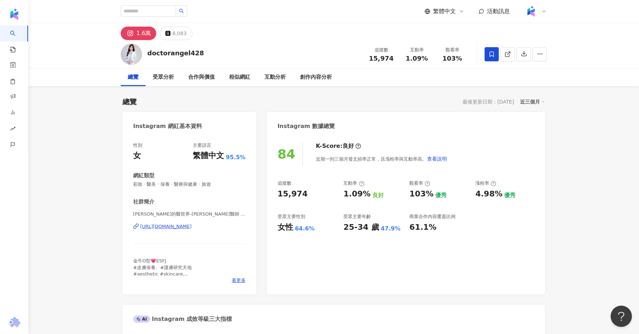
click at [180, 228] on div "https://www.instagram.com/doctorangel428/" at bounding box center [165, 227] width 51 height 6
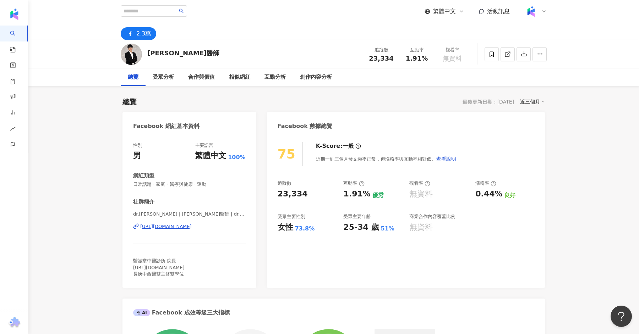
click at [187, 228] on div "[URL][DOMAIN_NAME]" at bounding box center [165, 227] width 51 height 6
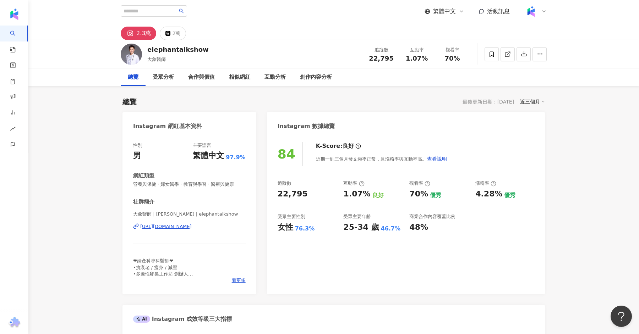
click at [178, 227] on div "[URL][DOMAIN_NAME]" at bounding box center [165, 227] width 51 height 6
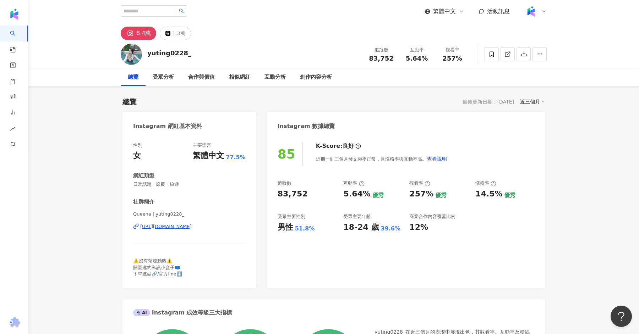
click at [165, 227] on div "https://www.instagram.com/yuting0228_/" at bounding box center [165, 227] width 51 height 6
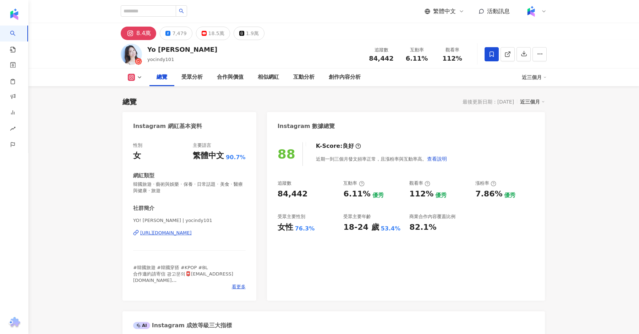
scroll to position [48, 0]
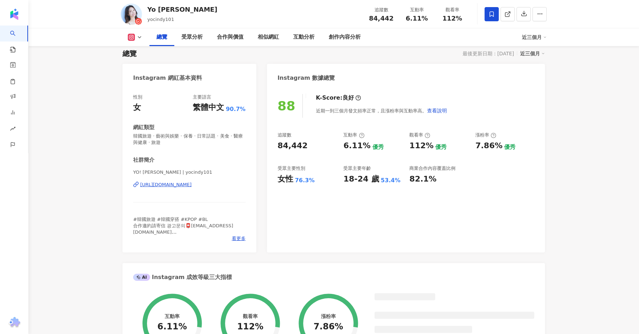
click at [192, 185] on div "https://www.instagram.com/yocindy101/" at bounding box center [165, 185] width 51 height 6
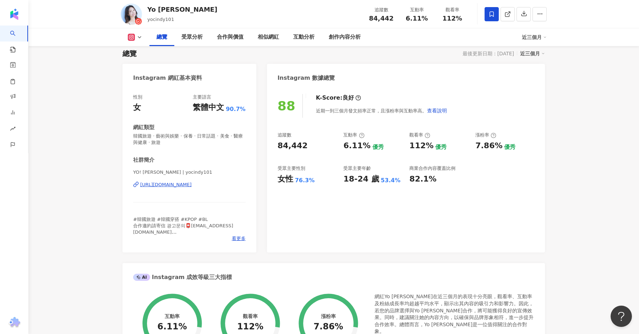
scroll to position [0, 0]
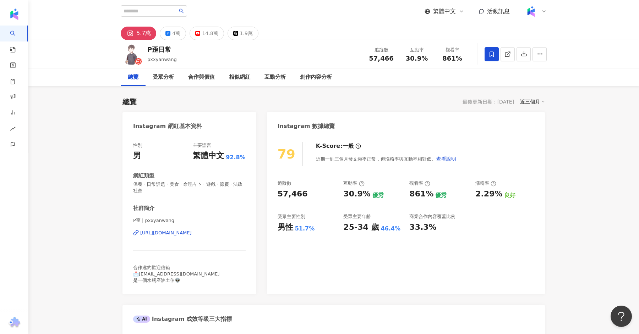
click at [177, 232] on div "https://www.instagram.com/pxxyanwang/" at bounding box center [165, 233] width 51 height 6
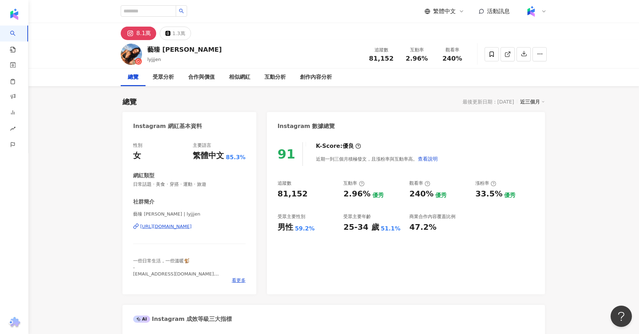
click at [181, 227] on div "https://www.instagram.com/lyjjjen/" at bounding box center [165, 227] width 51 height 6
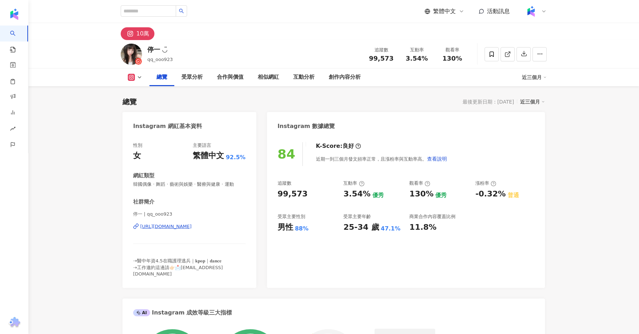
click at [187, 224] on div "[URL][DOMAIN_NAME]" at bounding box center [165, 227] width 51 height 6
